Goal: Task Accomplishment & Management: Complete application form

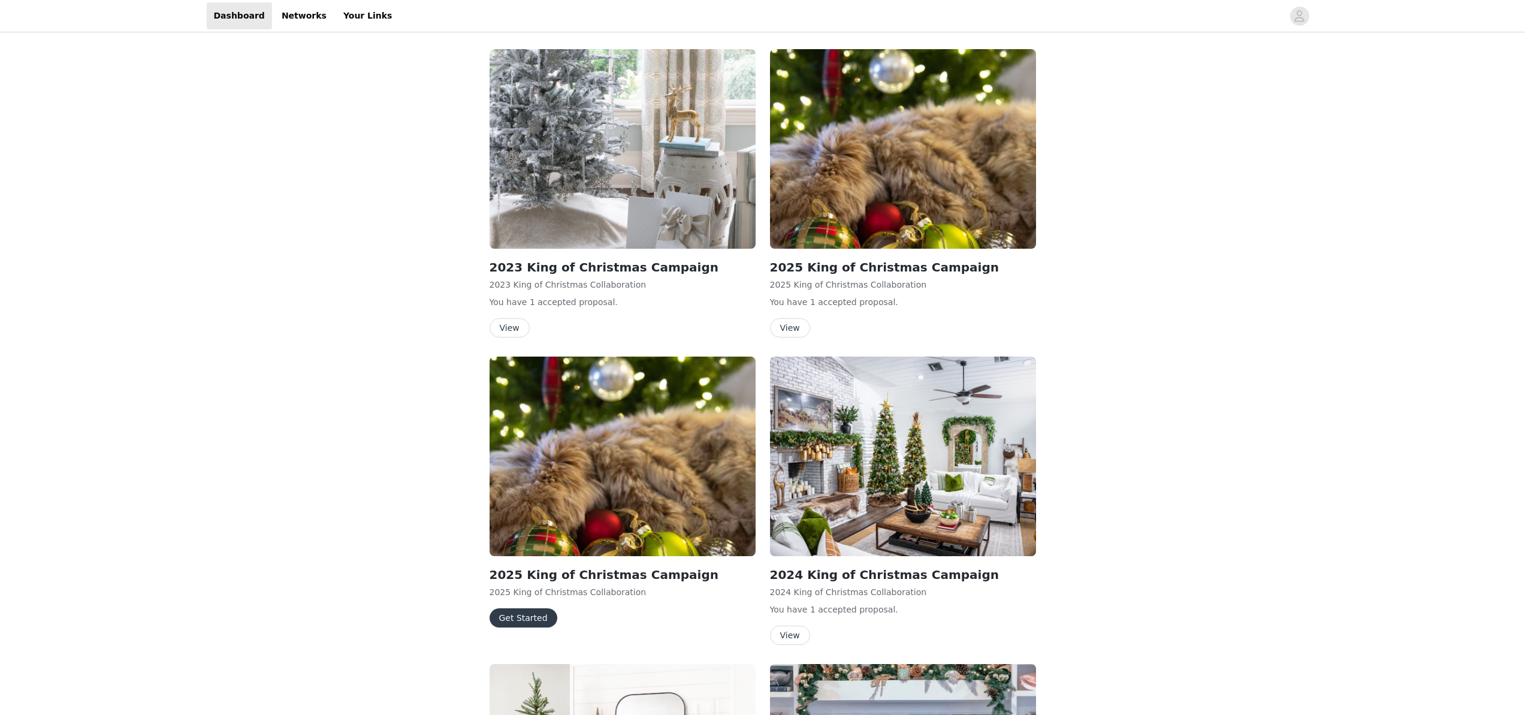
click at [524, 612] on button "Get Started" at bounding box center [524, 617] width 68 height 19
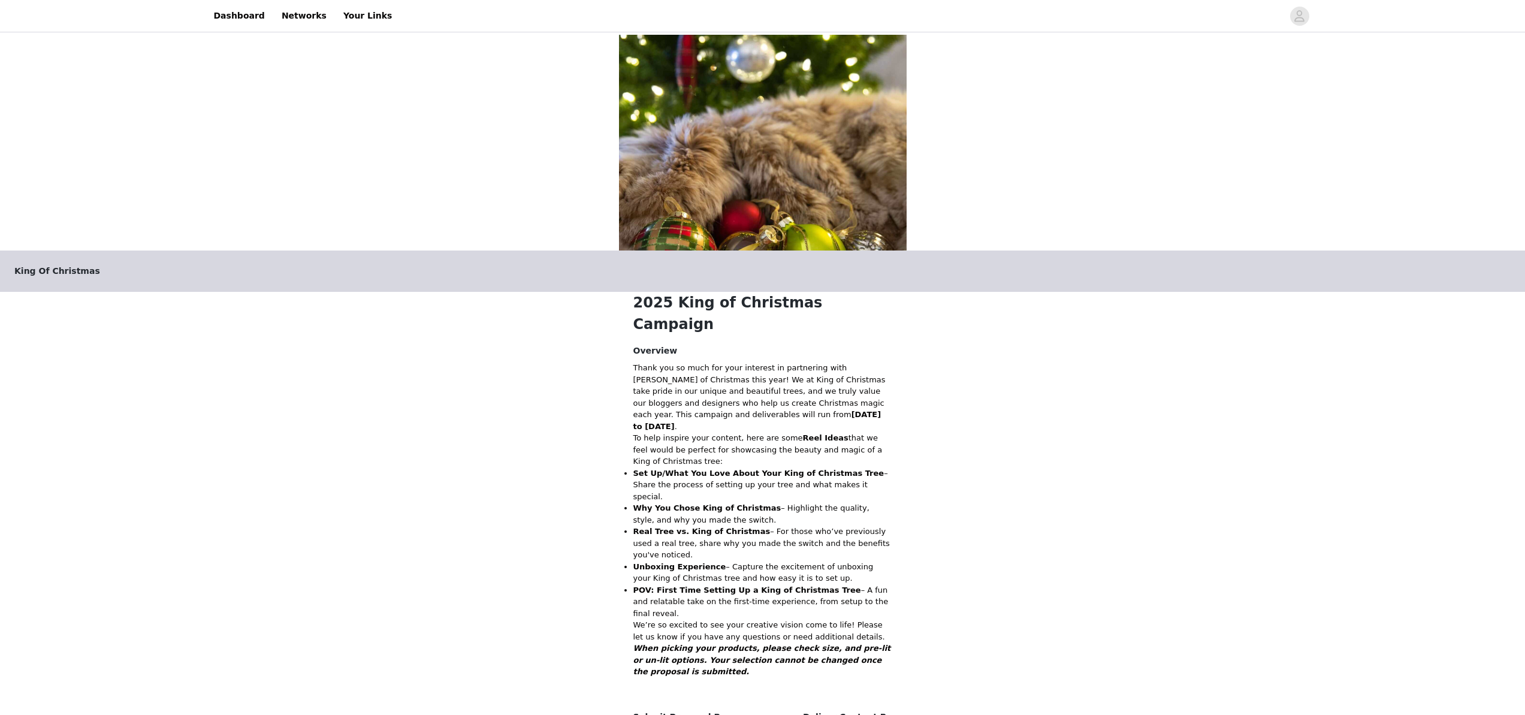
scroll to position [142, 0]
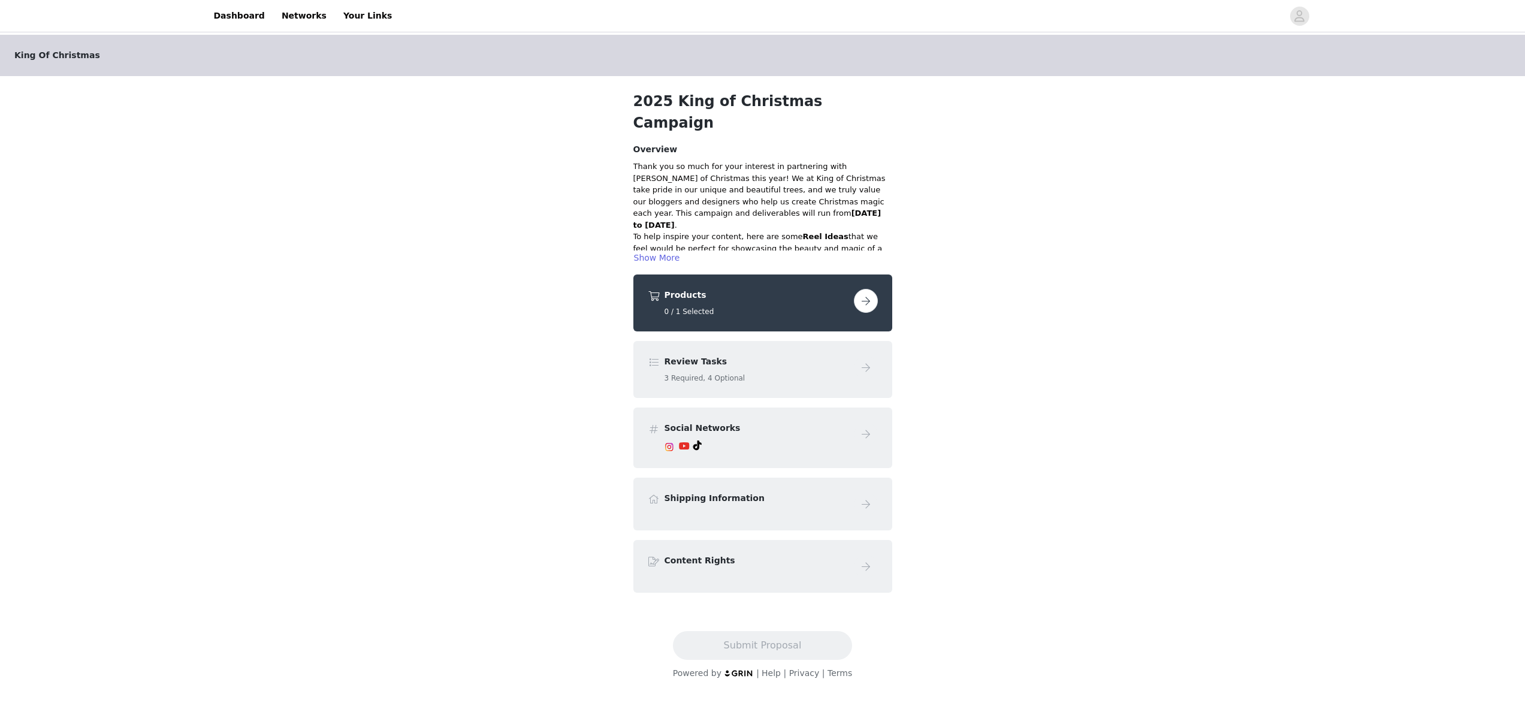
click at [865, 289] on button "button" at bounding box center [866, 301] width 24 height 24
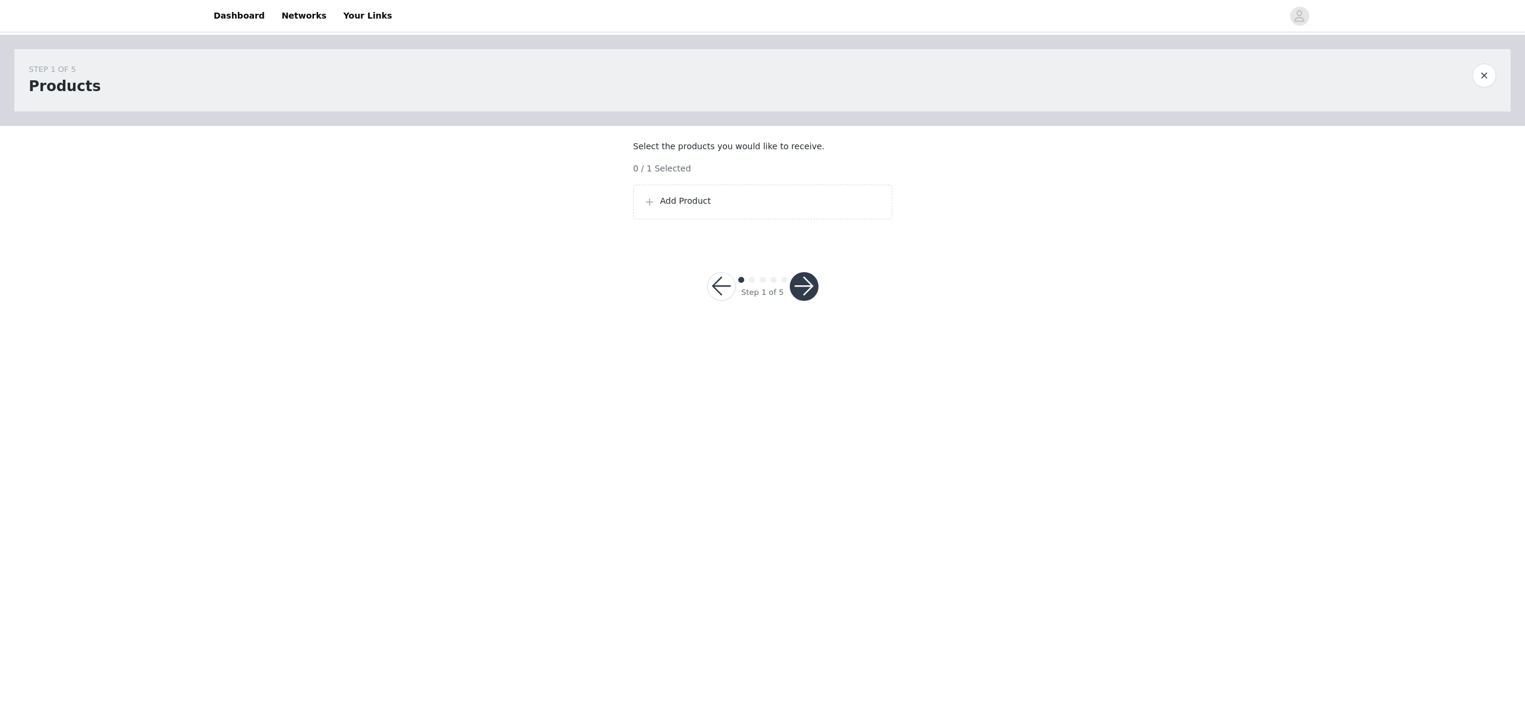
click at [804, 295] on button "button" at bounding box center [804, 286] width 29 height 29
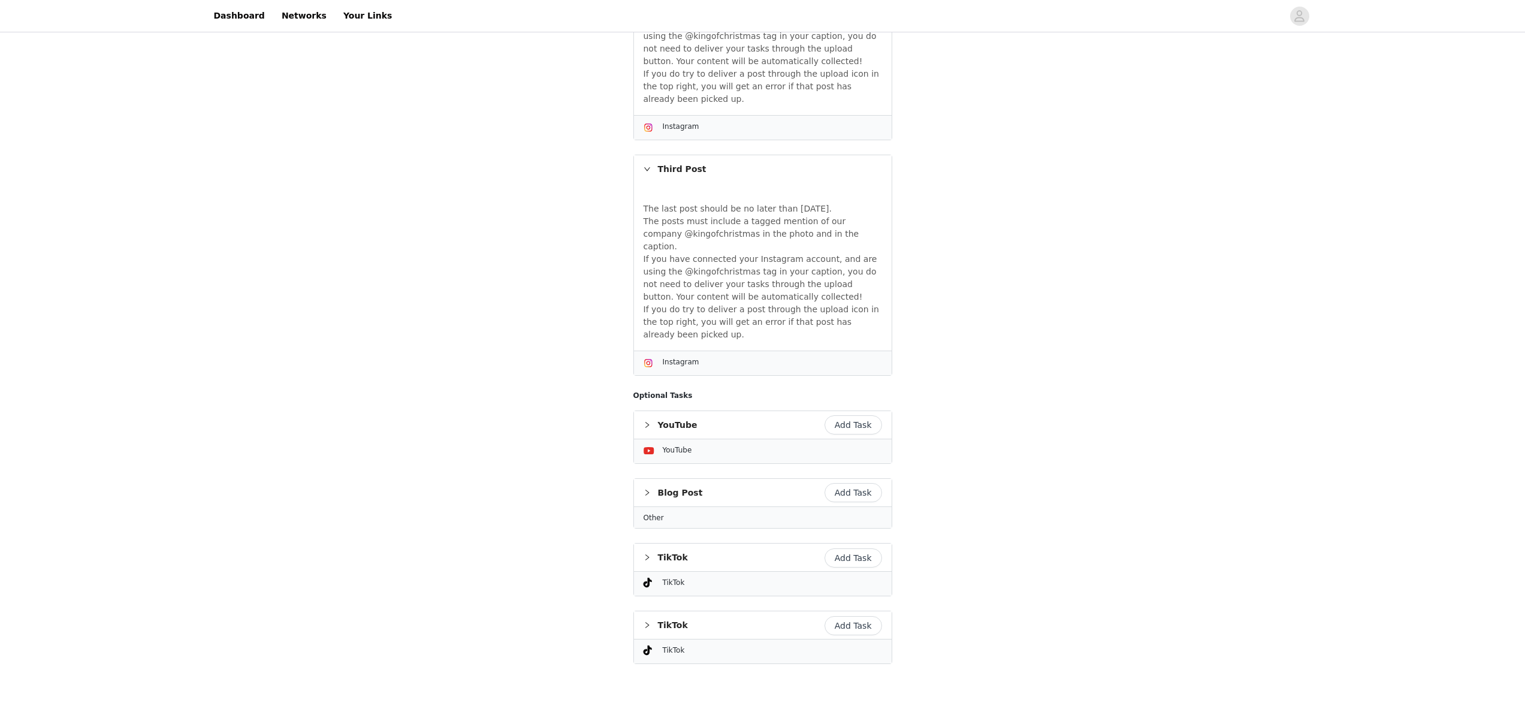
scroll to position [731, 0]
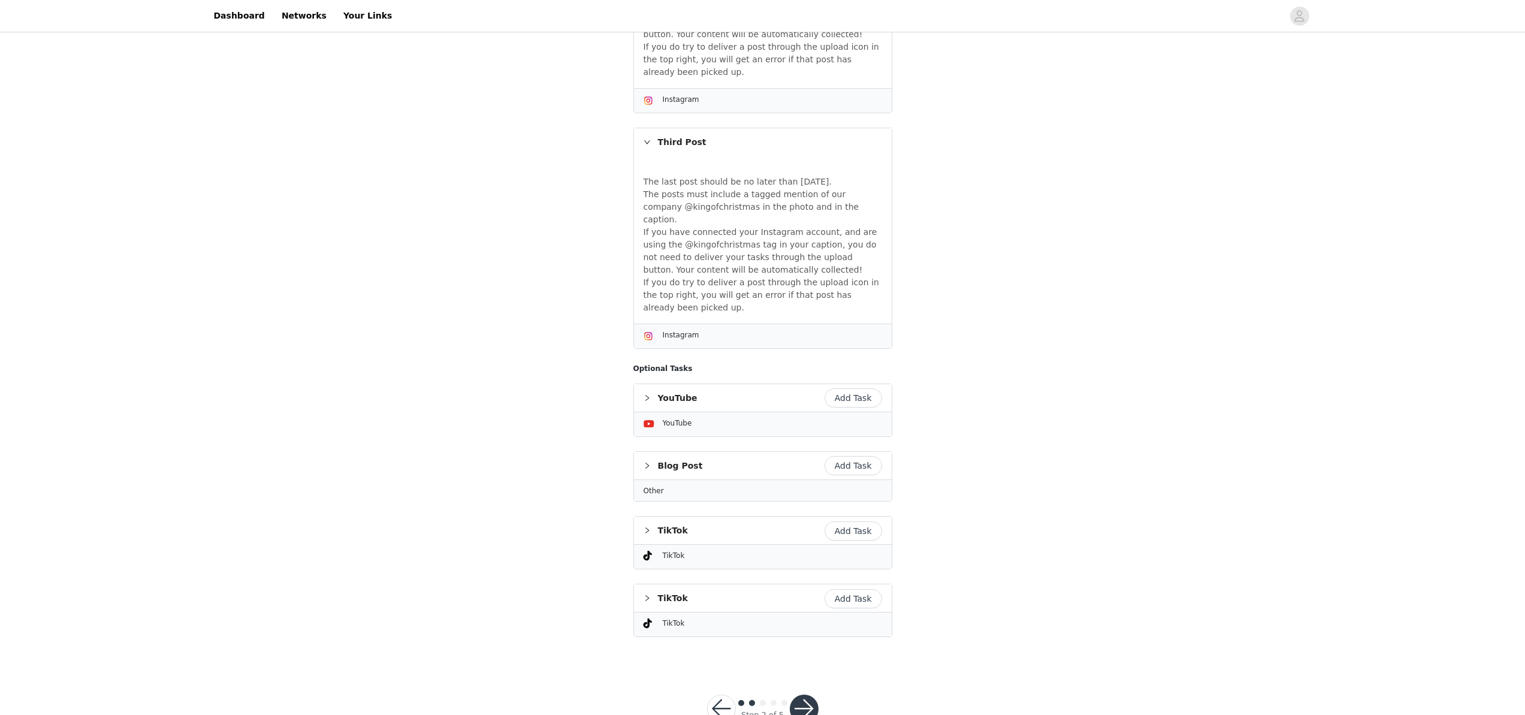
click at [820, 680] on div "Step 2 of 5" at bounding box center [763, 709] width 140 height 58
click at [816, 695] on button "button" at bounding box center [804, 709] width 29 height 29
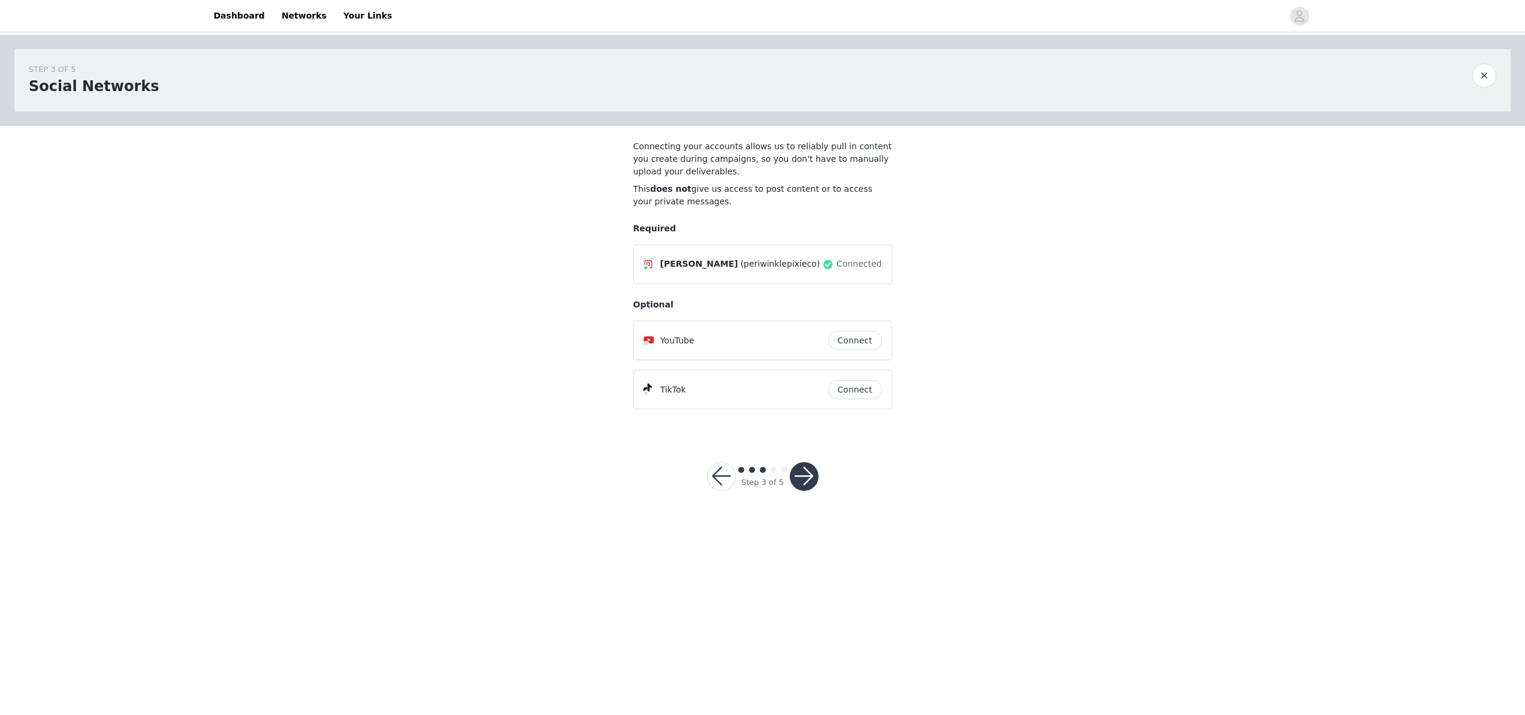
click at [796, 478] on button "button" at bounding box center [804, 476] width 29 height 29
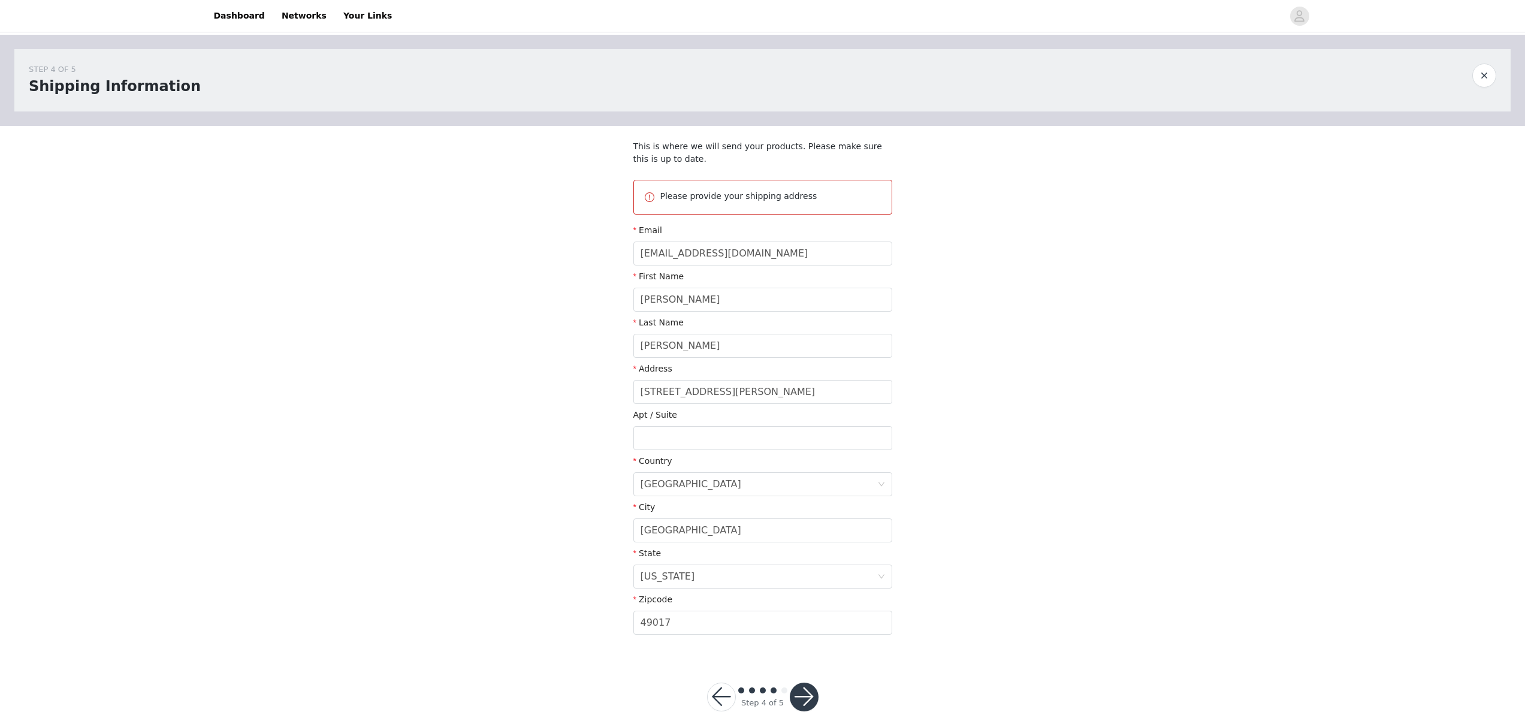
scroll to position [25, 0]
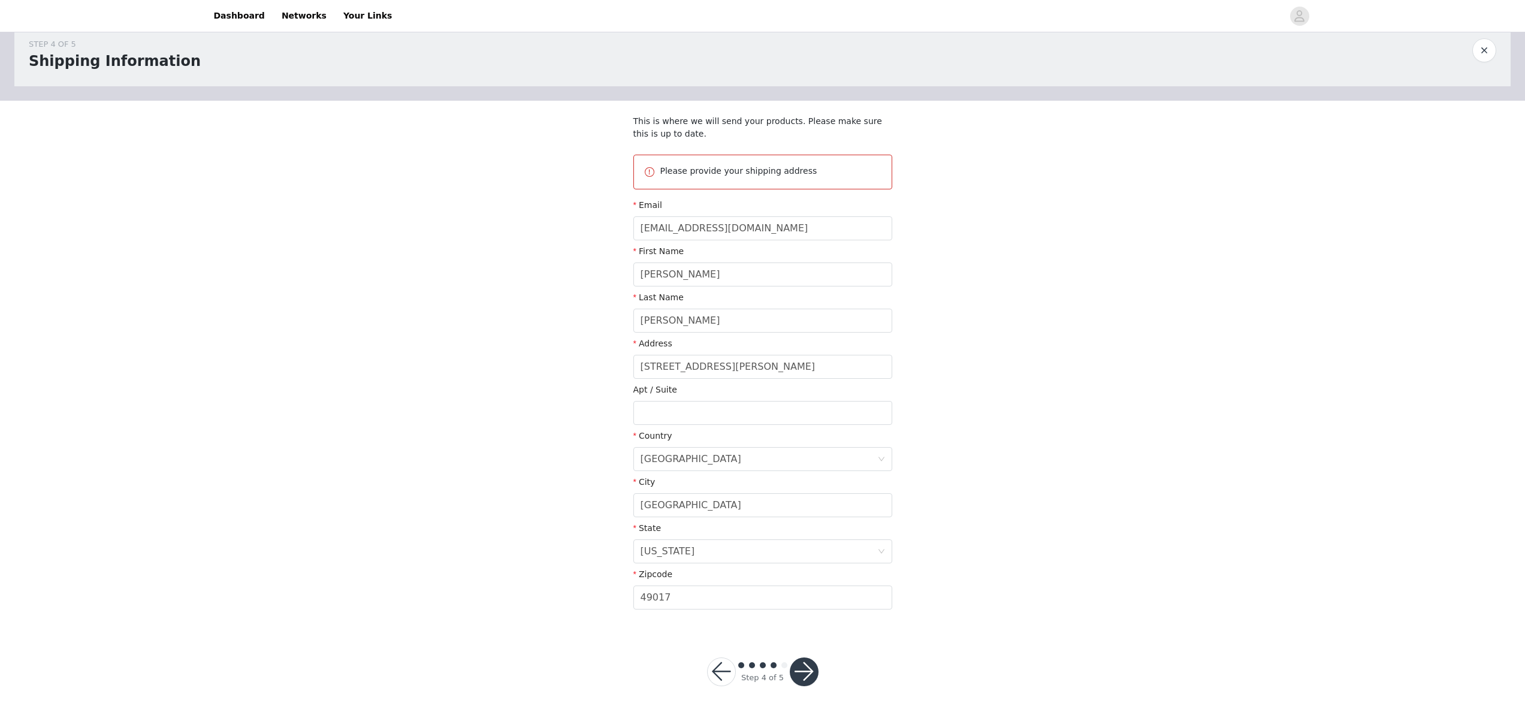
click at [807, 671] on button "button" at bounding box center [804, 671] width 29 height 29
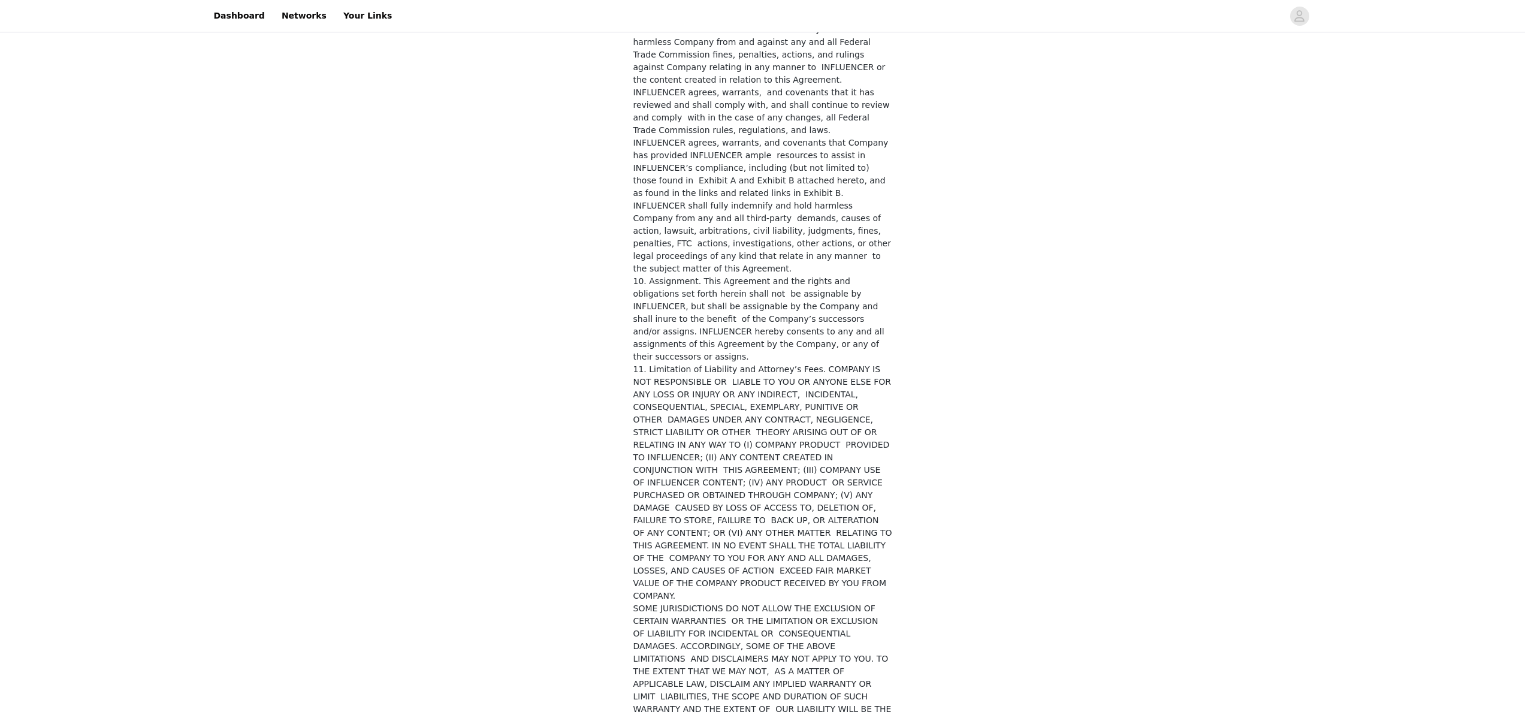
scroll to position [4414, 0]
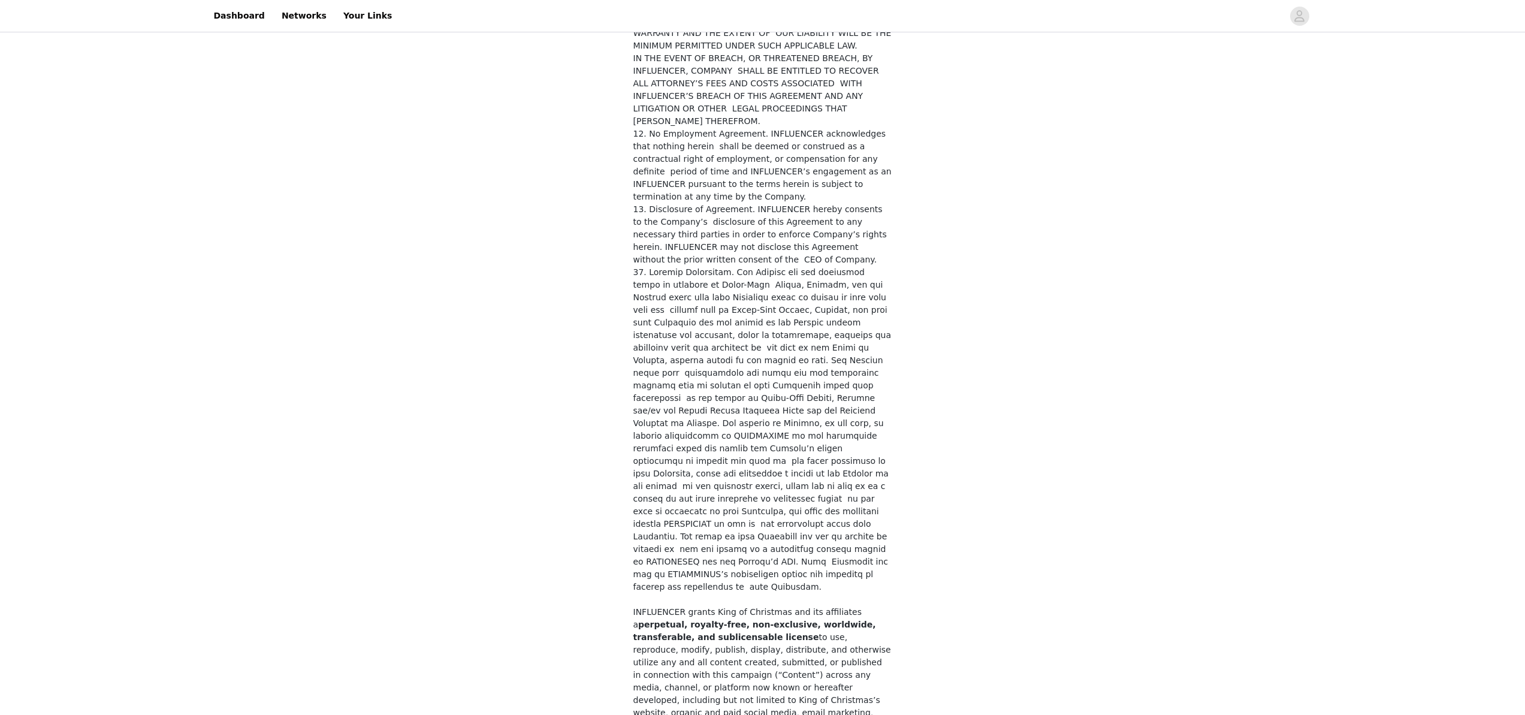
checkbox input "true"
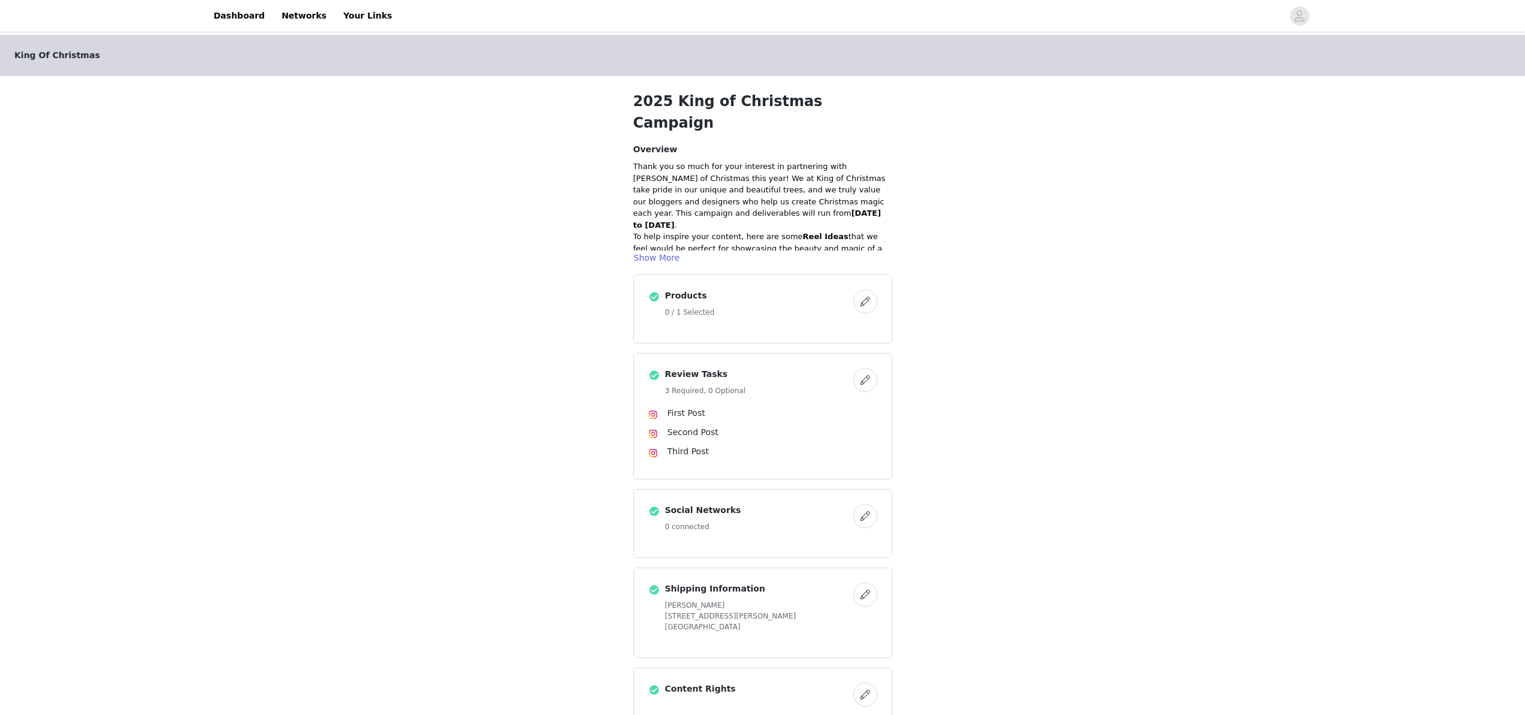
scroll to position [96, 0]
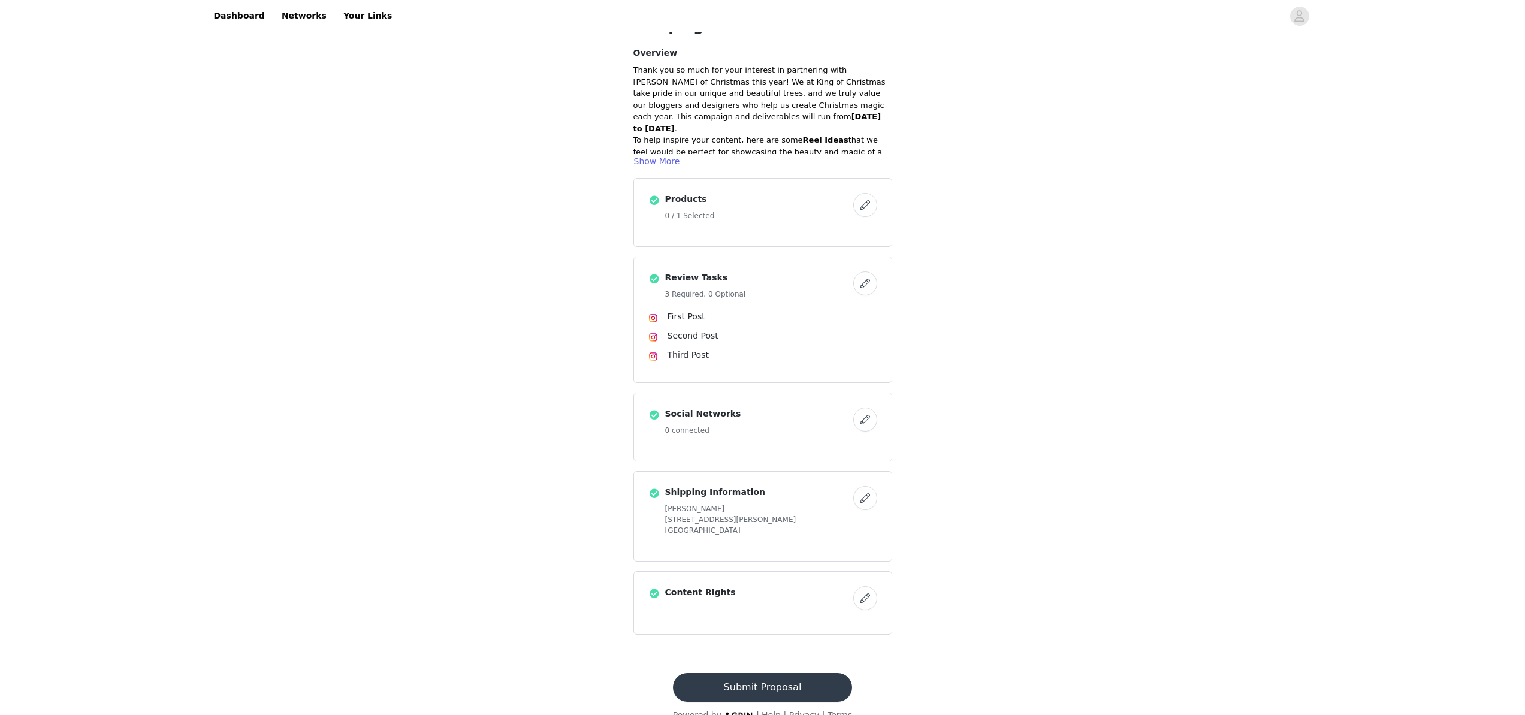
click at [722, 673] on button "Submit Proposal" at bounding box center [762, 687] width 179 height 29
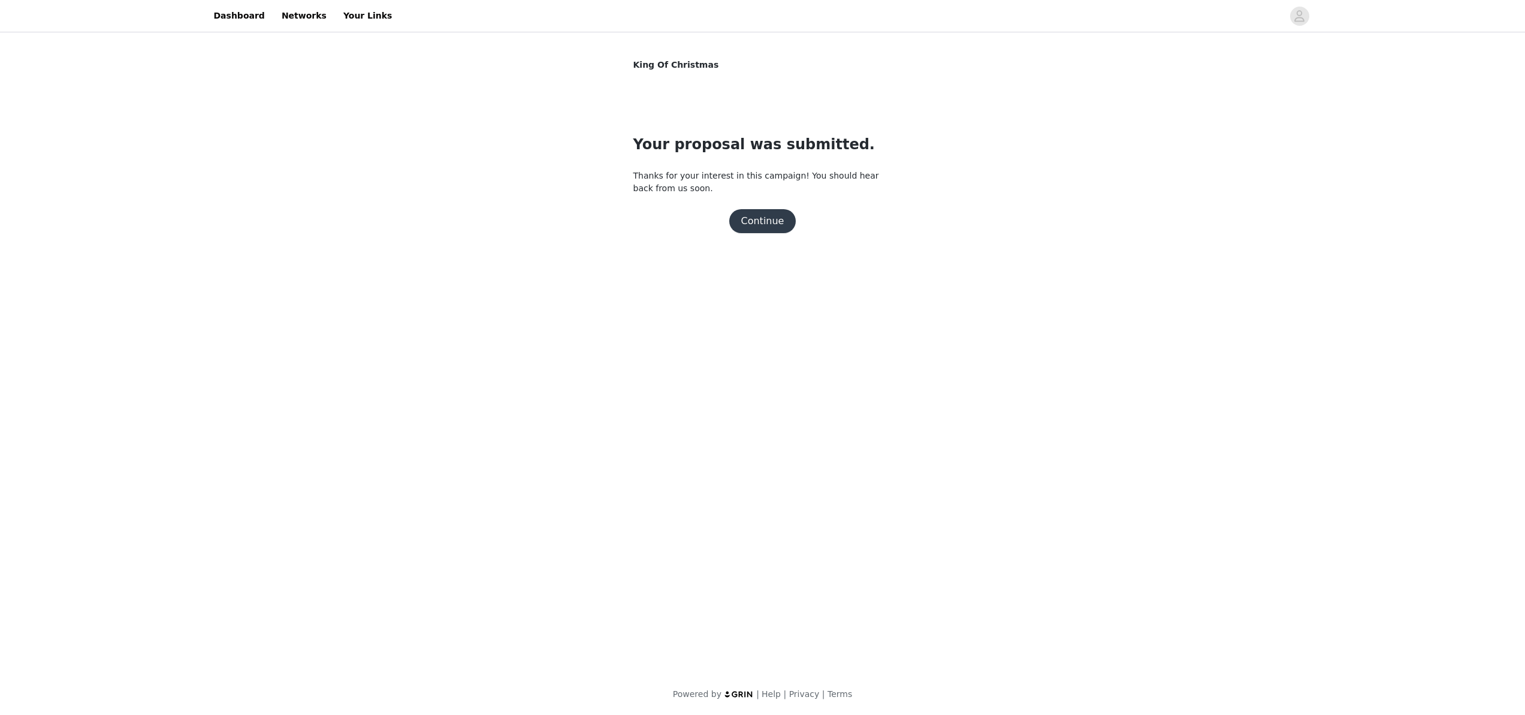
scroll to position [0, 0]
click at [769, 223] on button "Continue" at bounding box center [762, 221] width 67 height 24
